Goal: Navigation & Orientation: Find specific page/section

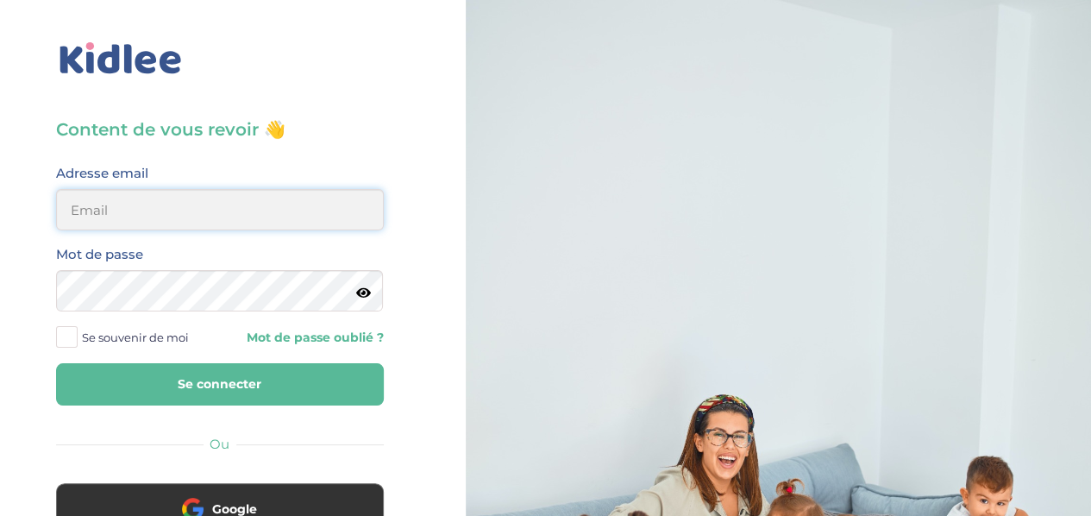
click at [197, 211] on input "email" at bounding box center [220, 209] width 328 height 41
type input "lesueuremilie2@gmail.com"
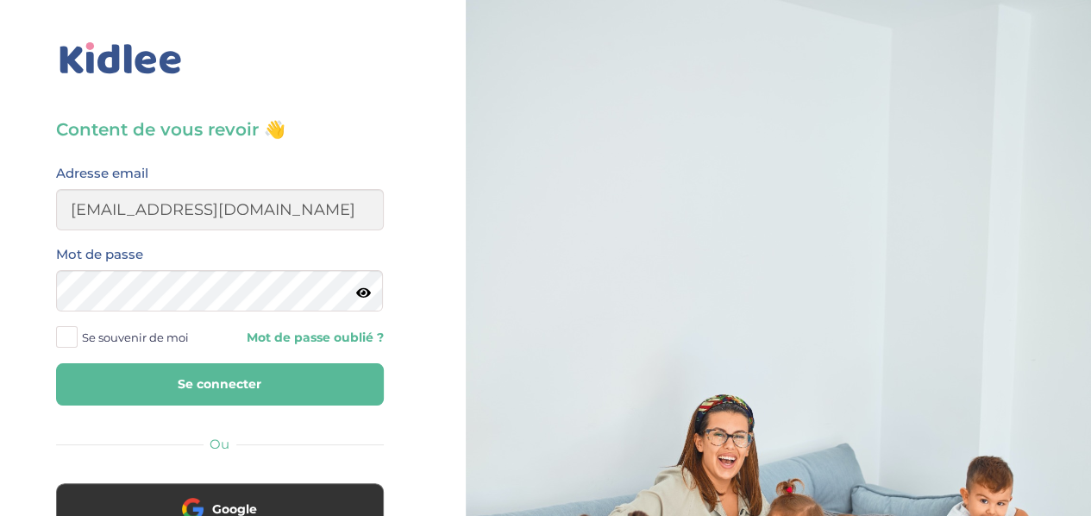
click at [366, 291] on icon at bounding box center [363, 292] width 15 height 13
click at [320, 373] on button "Se connecter" at bounding box center [220, 384] width 328 height 42
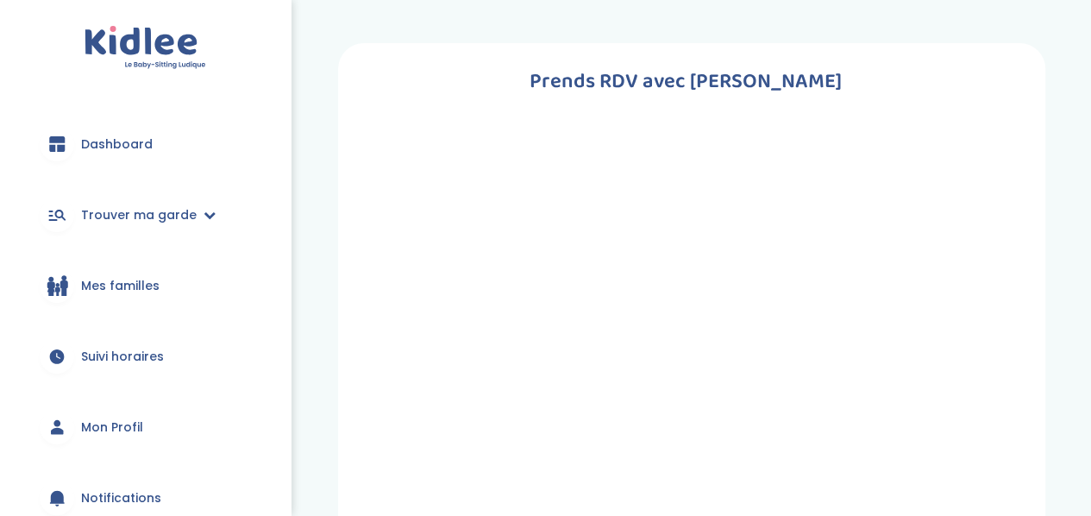
scroll to position [243, 0]
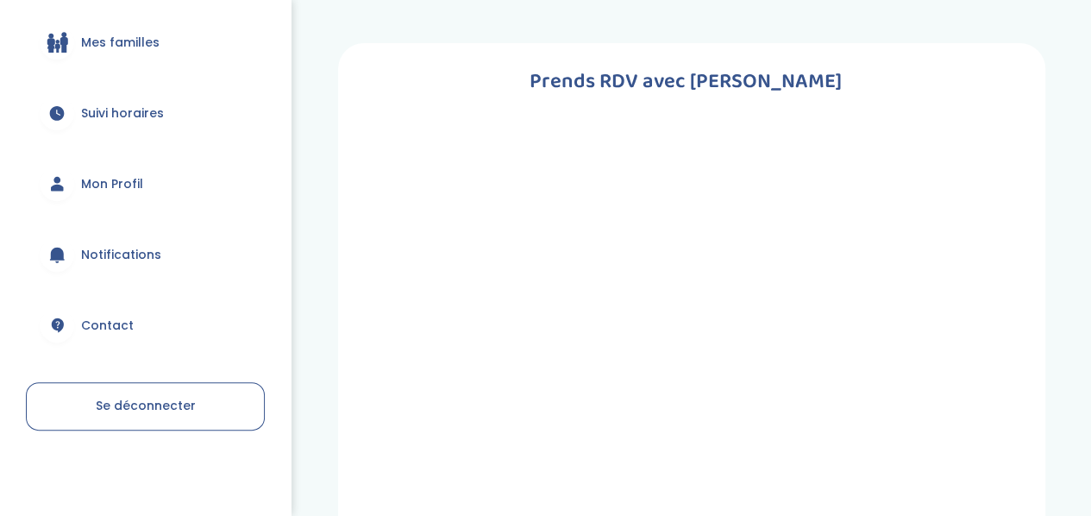
click at [105, 193] on link "Mon Profil" at bounding box center [145, 184] width 239 height 62
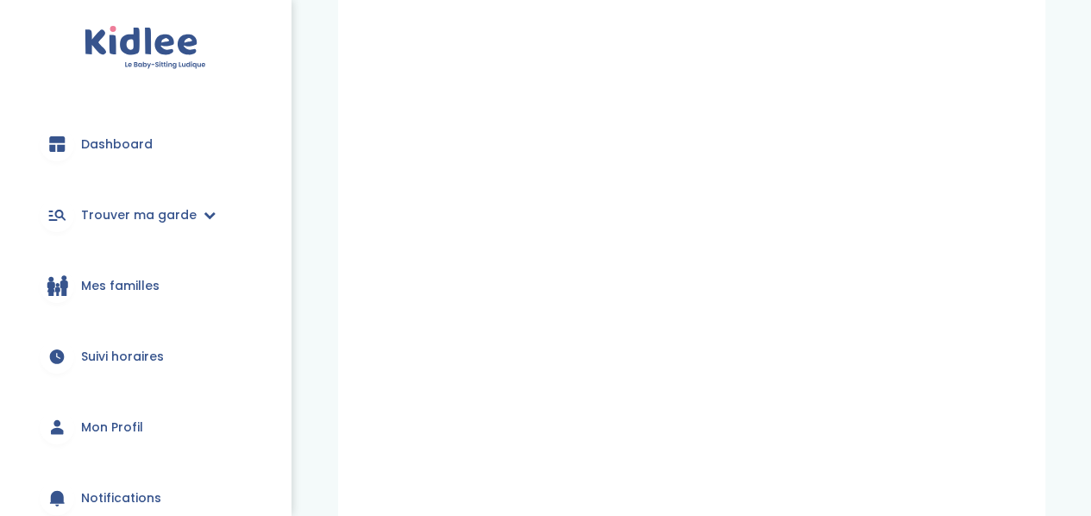
scroll to position [243, 0]
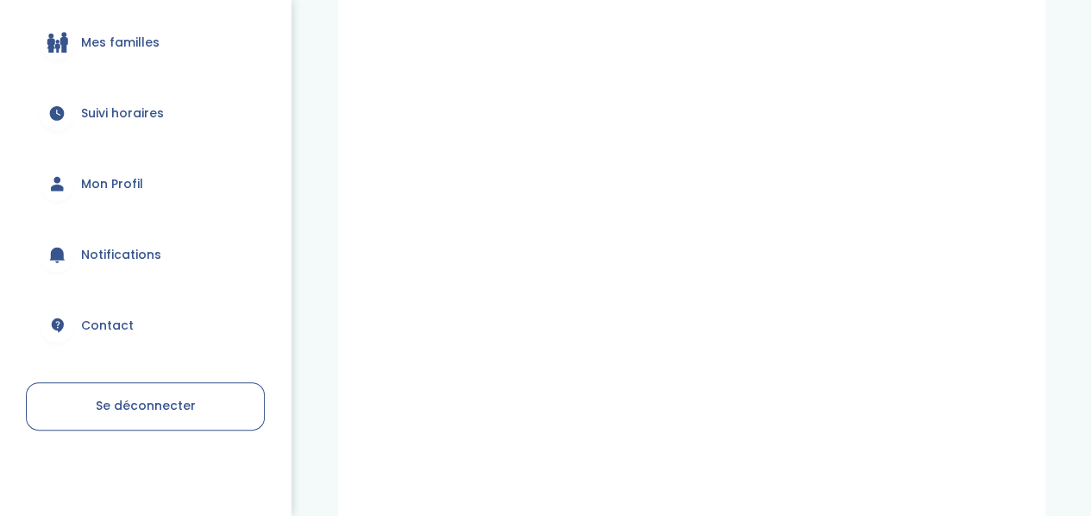
click at [105, 186] on span "Mon Profil" at bounding box center [112, 184] width 62 height 18
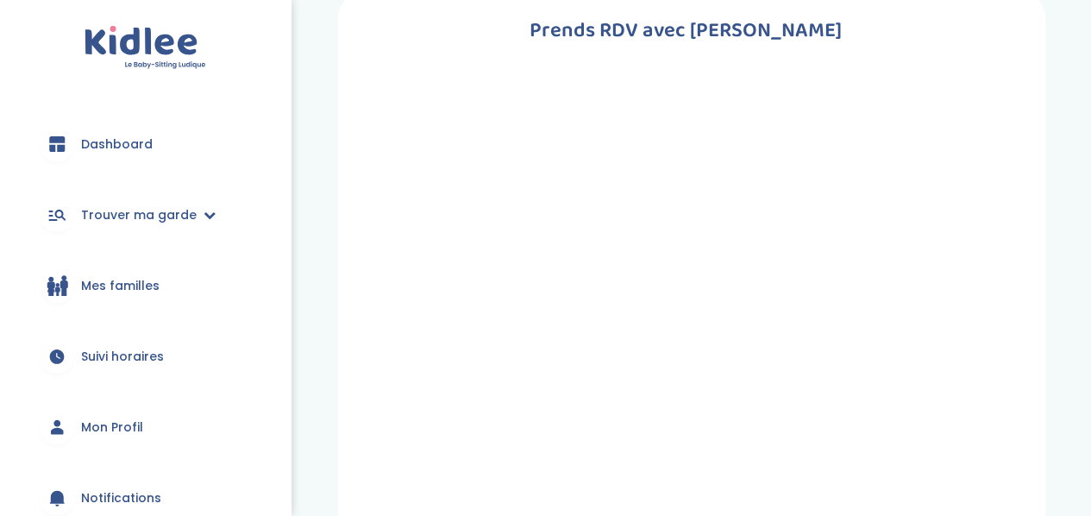
scroll to position [243, 0]
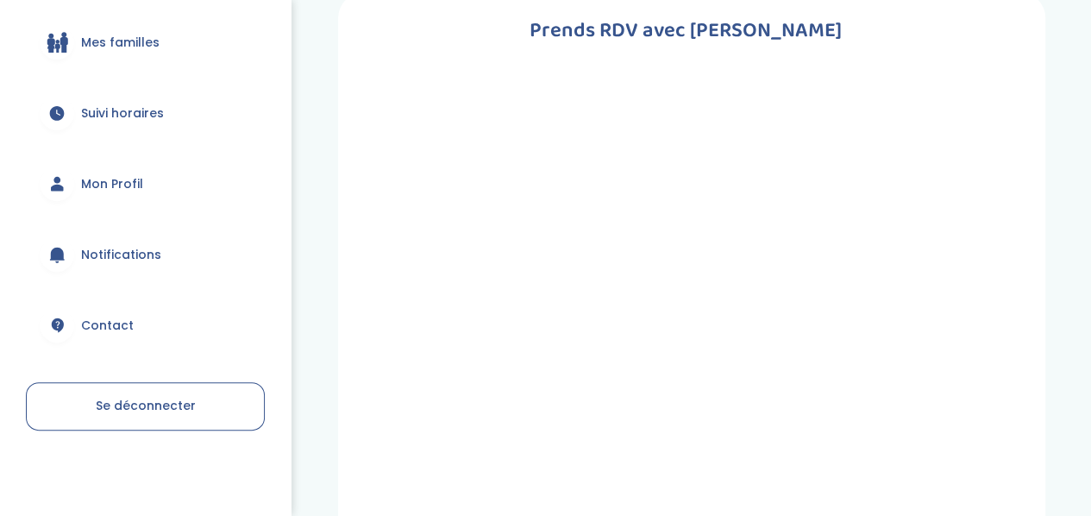
click at [93, 178] on span "Mon Profil" at bounding box center [112, 184] width 62 height 18
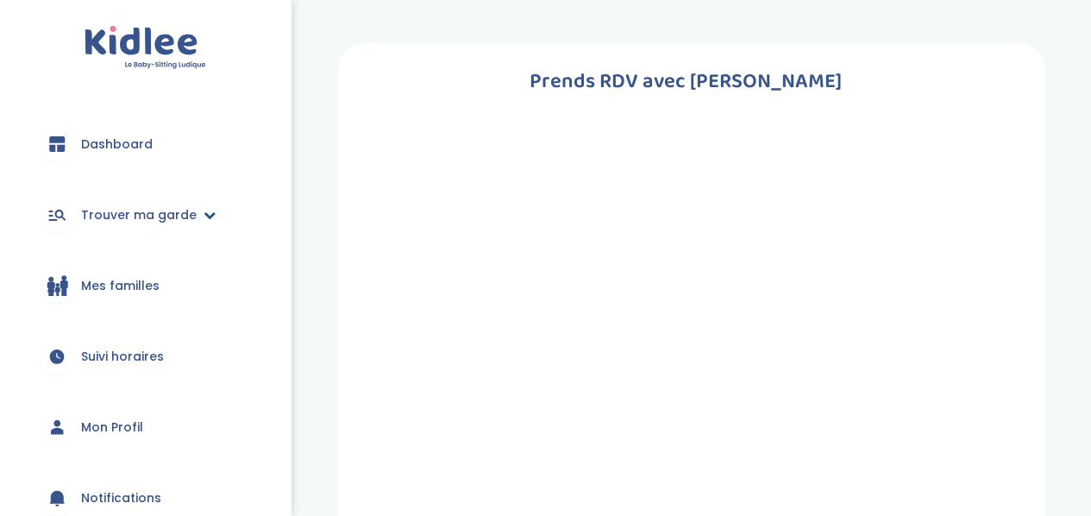
click at [203, 216] on icon at bounding box center [209, 215] width 12 height 12
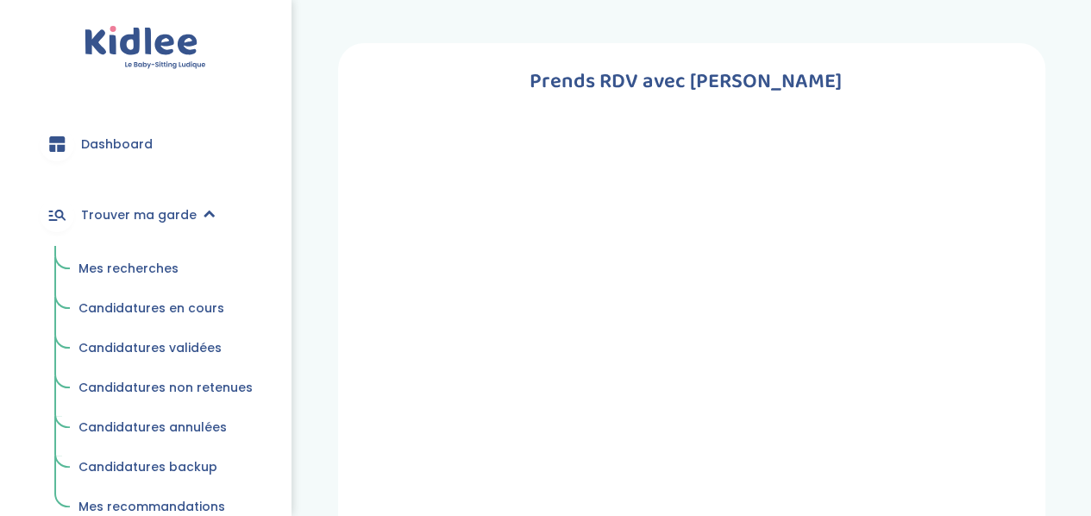
click at [150, 51] on img at bounding box center [145, 48] width 122 height 44
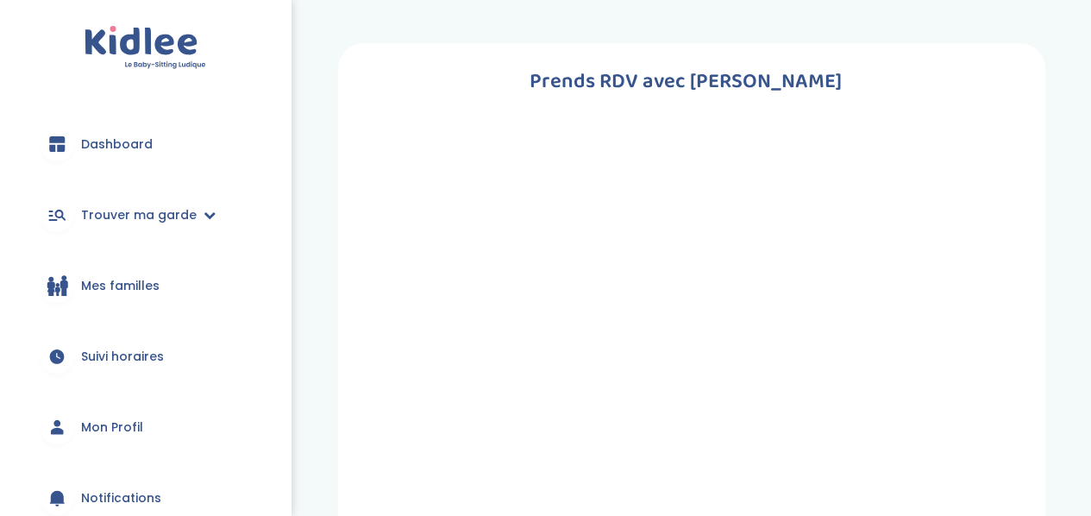
click at [110, 141] on span "Dashboard" at bounding box center [117, 144] width 72 height 18
click at [129, 34] on img at bounding box center [145, 48] width 122 height 44
